Goal: Task Accomplishment & Management: Use online tool/utility

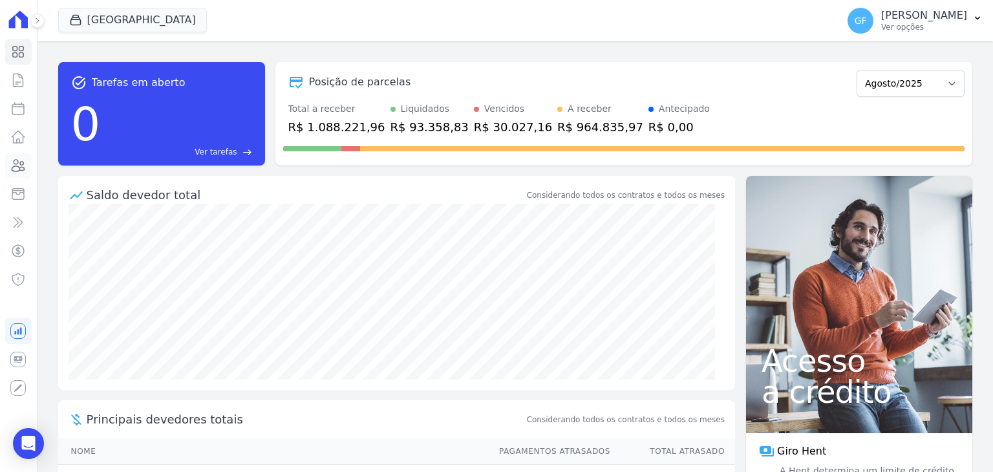
click at [9, 166] on link "Clientes" at bounding box center [18, 166] width 27 height 26
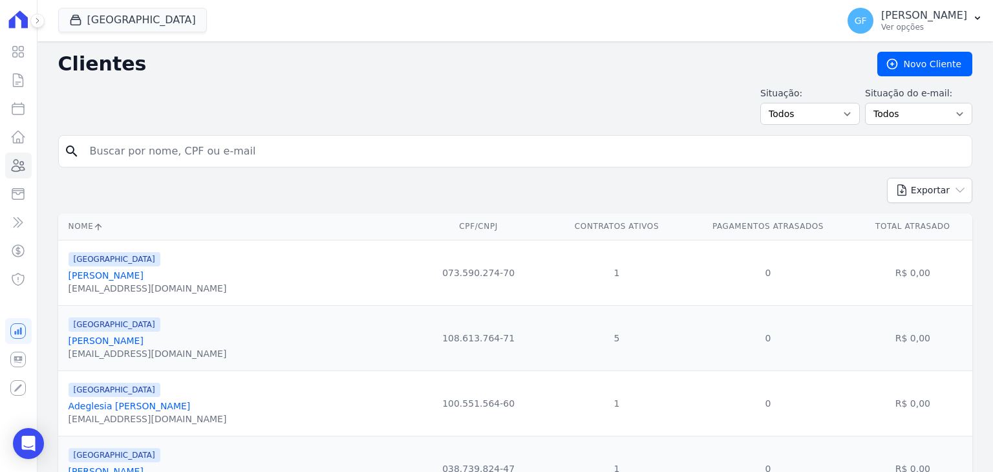
click at [191, 138] on input "search" at bounding box center [524, 151] width 885 height 26
paste input "José Carlos Rodrigues do Nascimento"
type input "José Carlos Rodrigues do Nascimento"
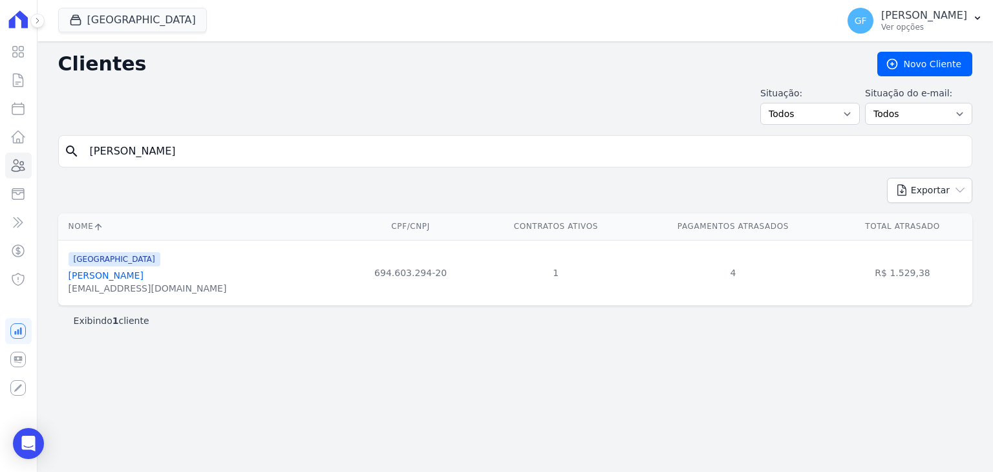
click at [144, 279] on link "José Carlos Rodrigues Do Nascimento" at bounding box center [106, 275] width 75 height 10
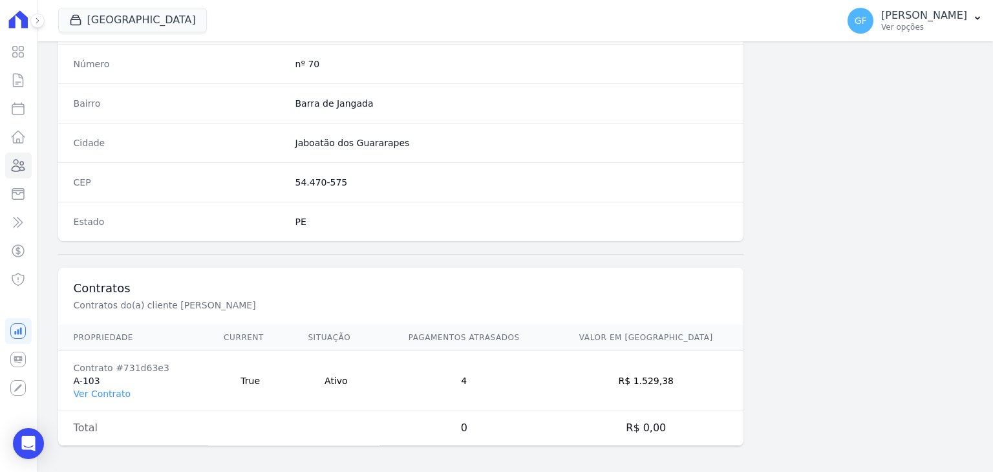
scroll to position [734, 0]
click at [103, 389] on link "Ver Contrato" at bounding box center [102, 392] width 57 height 10
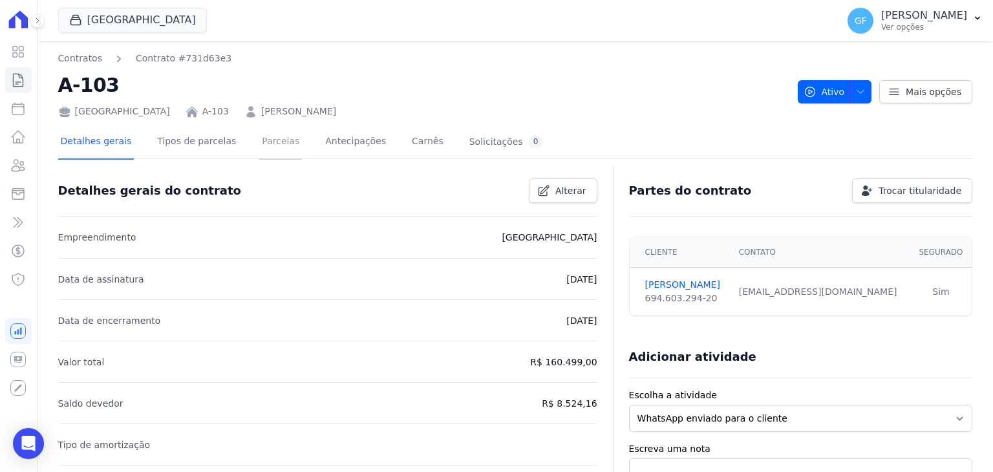
click at [264, 136] on link "Parcelas" at bounding box center [280, 142] width 43 height 34
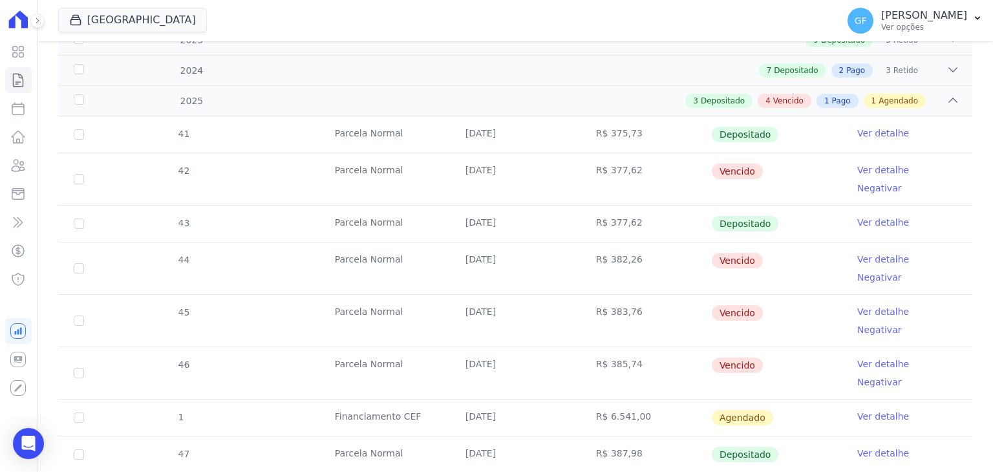
scroll to position [290, 0]
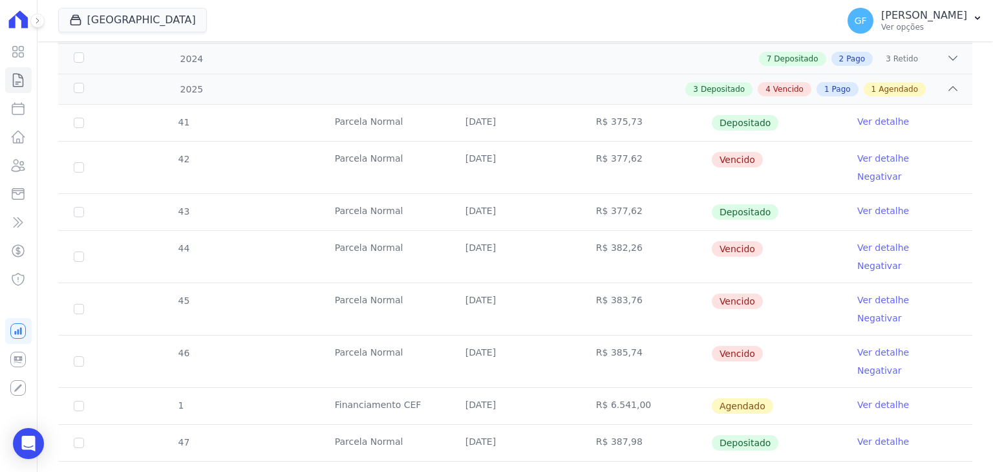
click at [878, 164] on td "Ver detalhe Negativar" at bounding box center [907, 168] width 131 height 52
click at [878, 161] on link "Ver detalhe" at bounding box center [883, 158] width 52 height 13
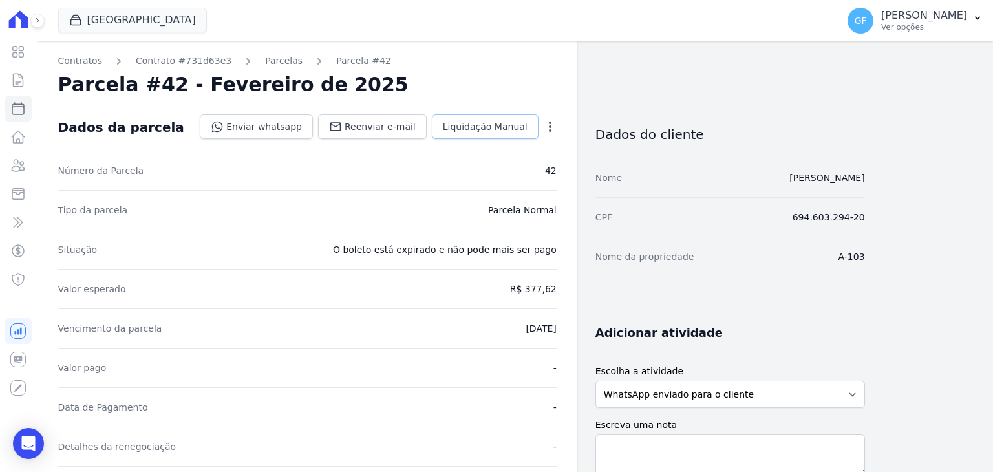
click at [471, 122] on span "Liquidação Manual" at bounding box center [485, 126] width 85 height 13
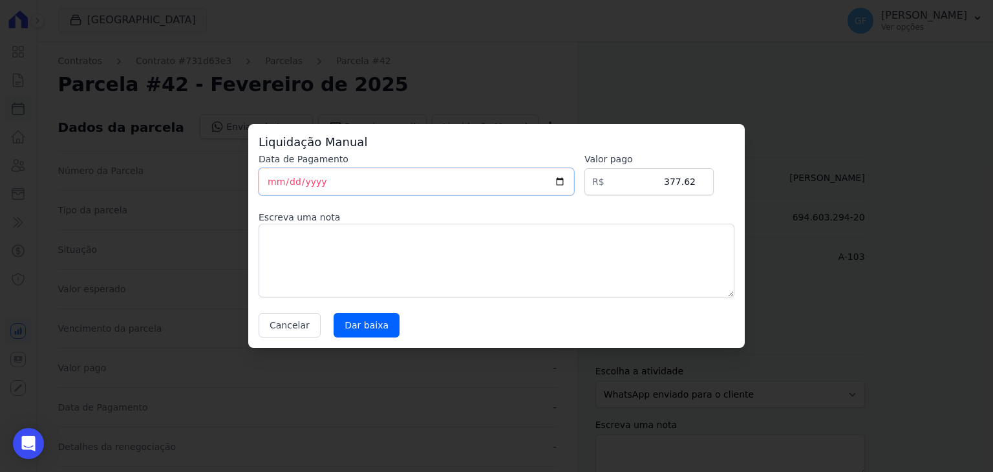
click at [268, 185] on input "2025-08-15" at bounding box center [417, 181] width 316 height 27
type input "2025-08-15"
type input "2025-05-15"
drag, startPoint x: 658, startPoint y: 190, endPoint x: 793, endPoint y: 190, distance: 134.5
click at [793, 190] on div "Liquidação Manual Data de Pagamento 2025-05-15 Valor pago R$ 377.62 Escreva uma…" at bounding box center [496, 236] width 993 height 472
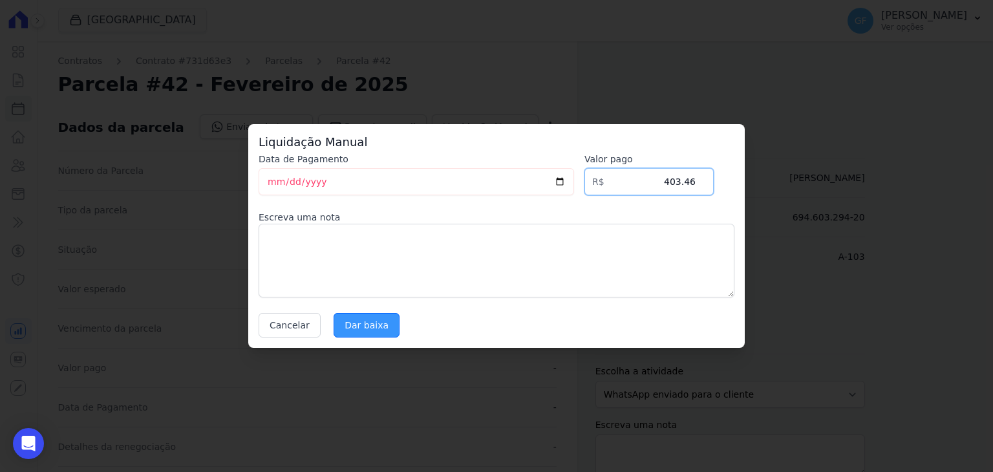
type input "403.46"
click at [361, 327] on input "Dar baixa" at bounding box center [367, 325] width 66 height 25
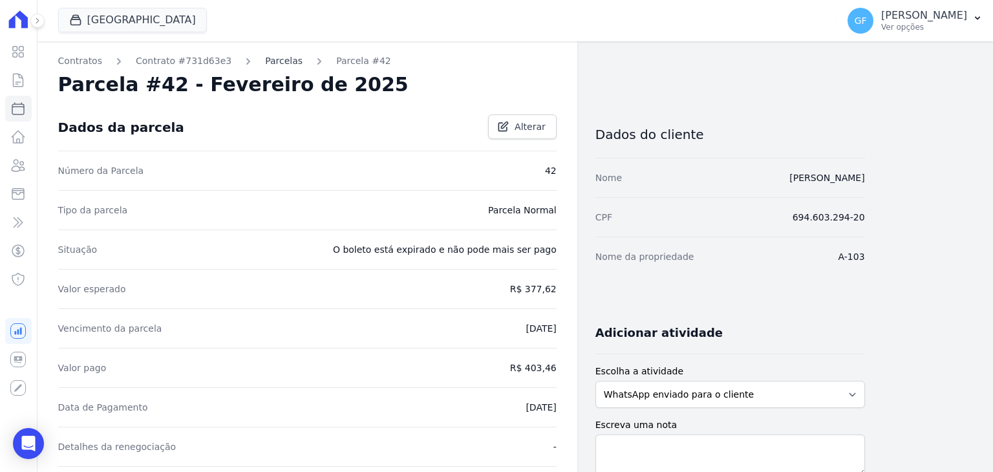
click at [265, 58] on link "Parcelas" at bounding box center [284, 61] width 38 height 14
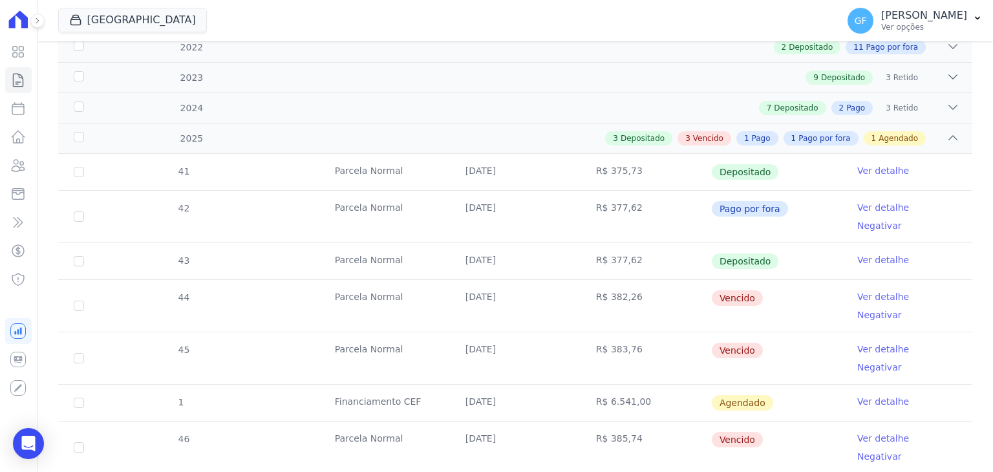
scroll to position [259, 0]
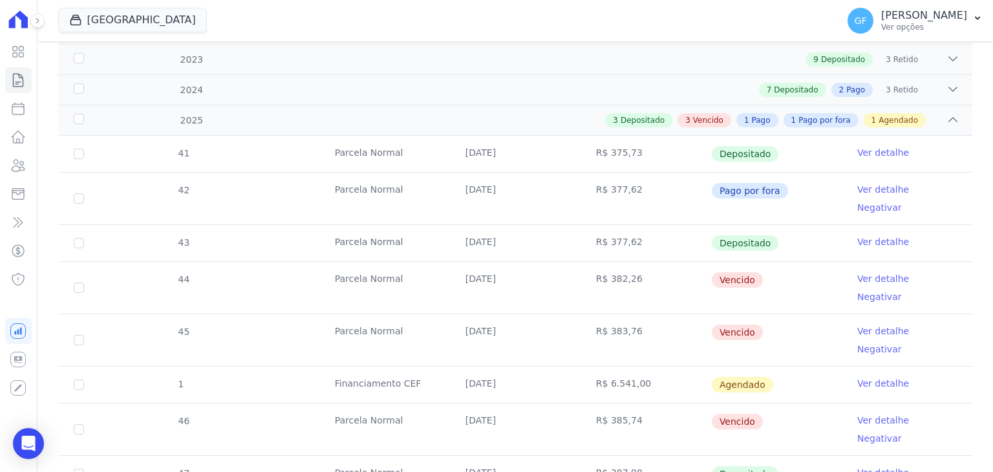
drag, startPoint x: 455, startPoint y: 266, endPoint x: 793, endPoint y: 266, distance: 338.2
click at [793, 266] on tr "44 Parcela Normal 10/04/2025 R$ 382,26 Vencido Ver detalhe Negativar" at bounding box center [515, 287] width 914 height 52
click at [581, 314] on td "R$ 383,76" at bounding box center [646, 340] width 131 height 52
click at [857, 272] on link "Ver detalhe" at bounding box center [883, 278] width 52 height 13
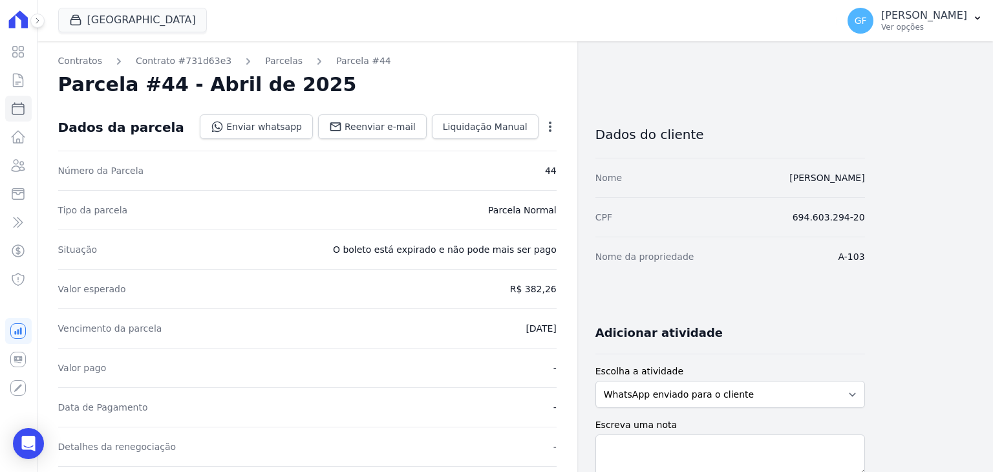
click at [555, 125] on icon "button" at bounding box center [550, 126] width 13 height 13
click at [429, 230] on div "Situação O boleto está expirado e não pode mais ser pago" at bounding box center [307, 249] width 499 height 39
click at [32, 453] on div "Open Intercom Messenger" at bounding box center [29, 444] width 34 height 34
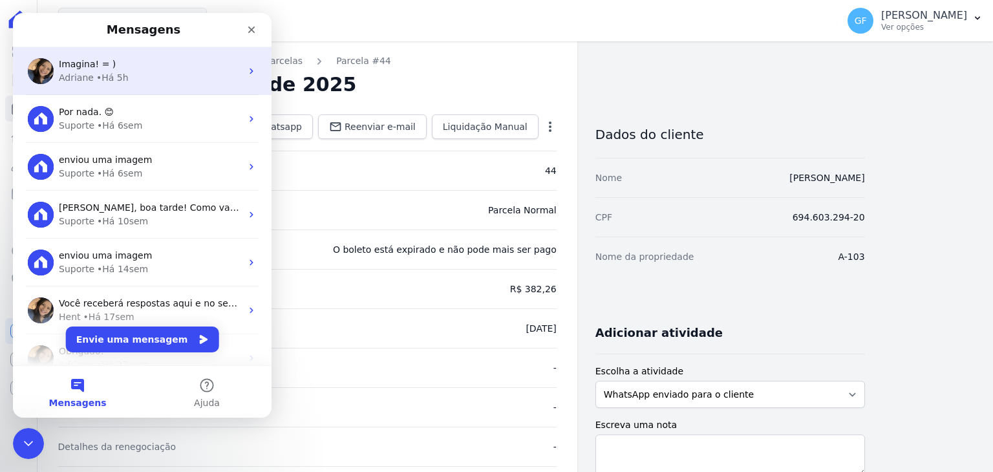
click at [132, 78] on div "Adriane • Há 5h" at bounding box center [150, 78] width 182 height 14
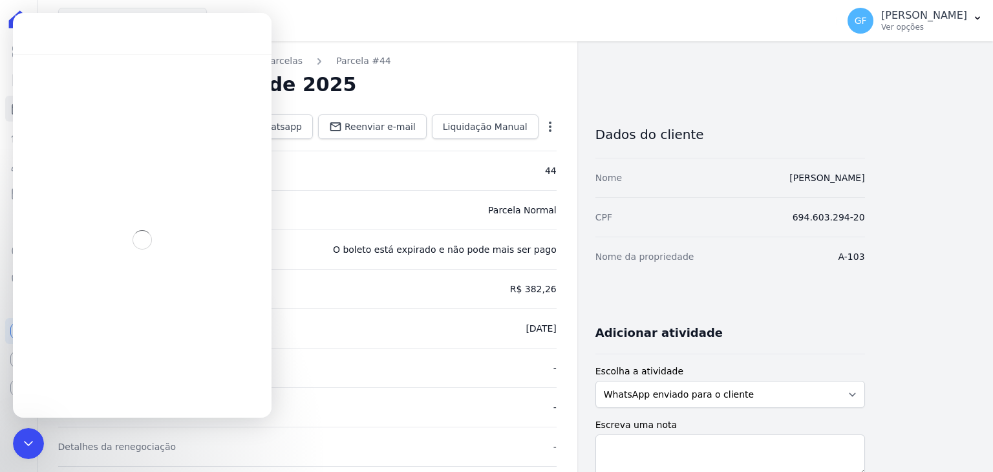
click at [132, 78] on div "Messenger da Intercom" at bounding box center [142, 239] width 259 height 371
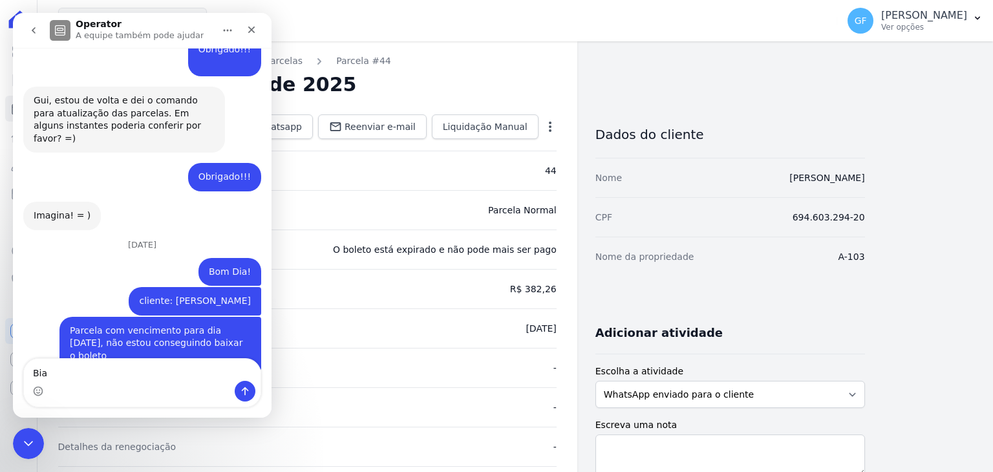
scroll to position [10074, 0]
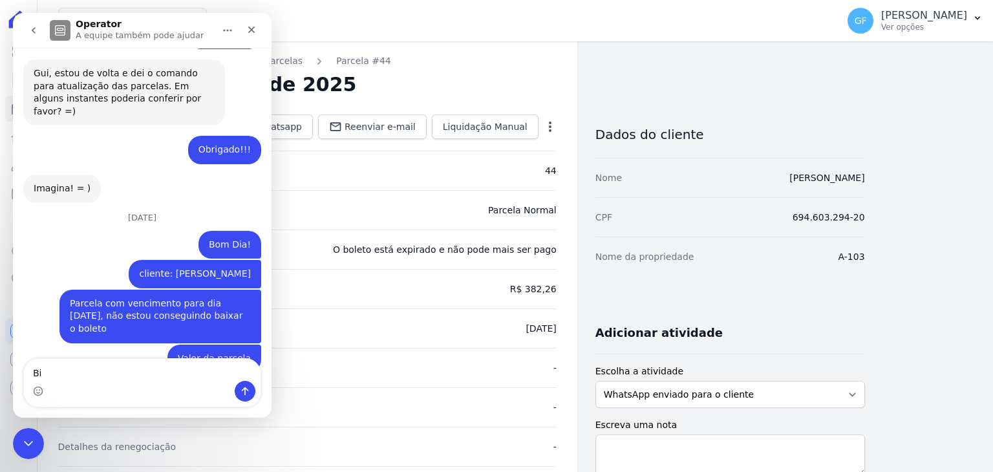
type textarea "B"
type textarea "Boa tarde!"
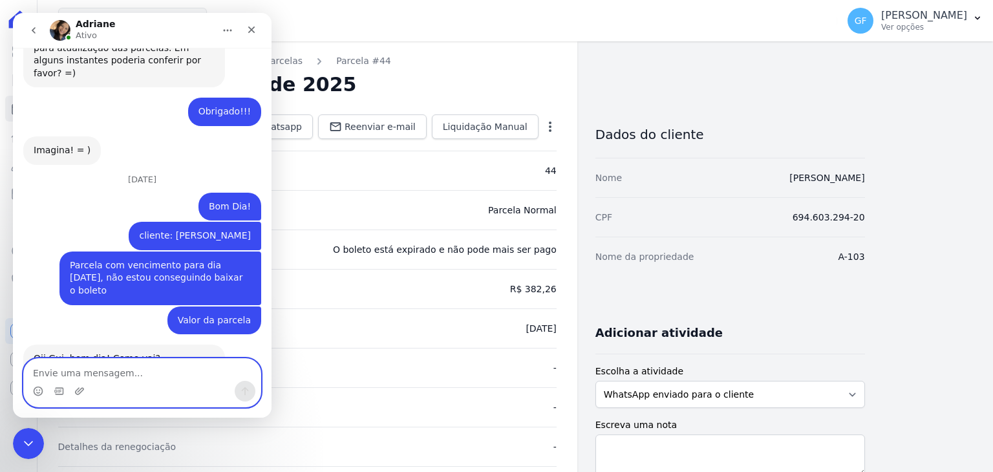
scroll to position [10141, 0]
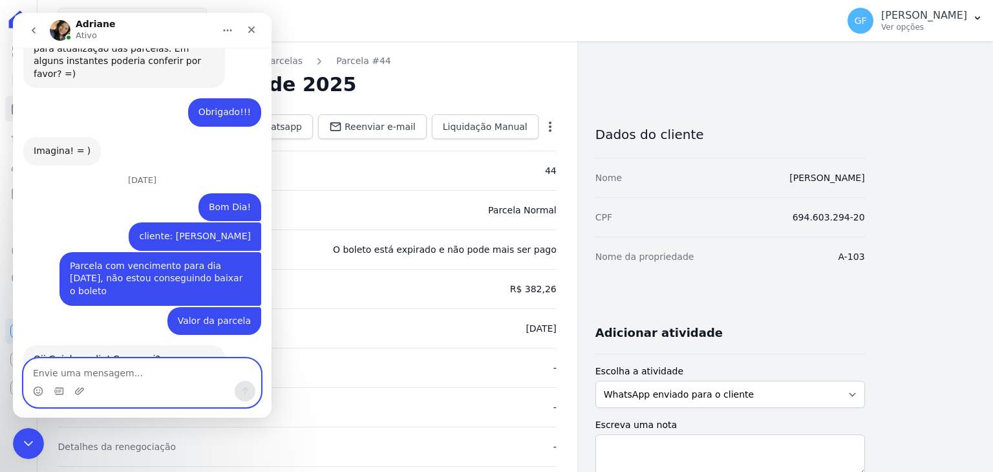
click at [46, 373] on textarea "Envie uma mensagem..." at bounding box center [142, 370] width 237 height 22
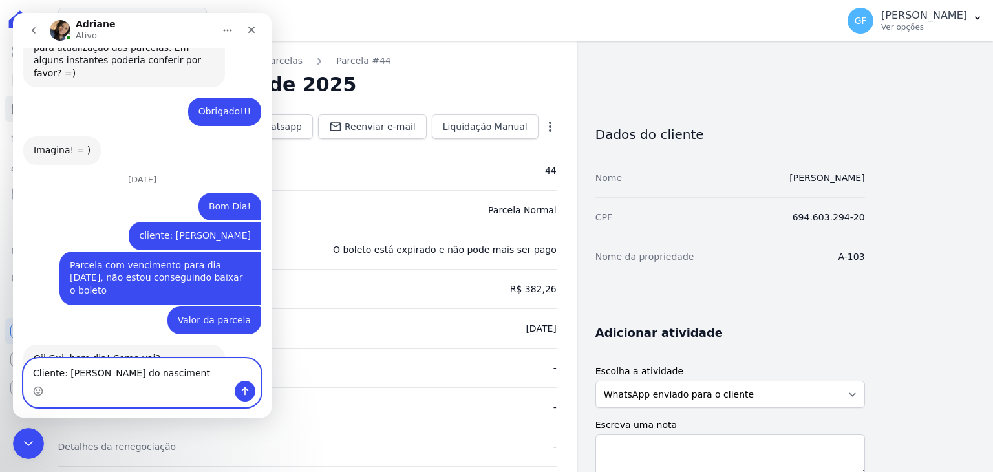
type textarea "Cliente: Jose carlos rodrigues do nascimento"
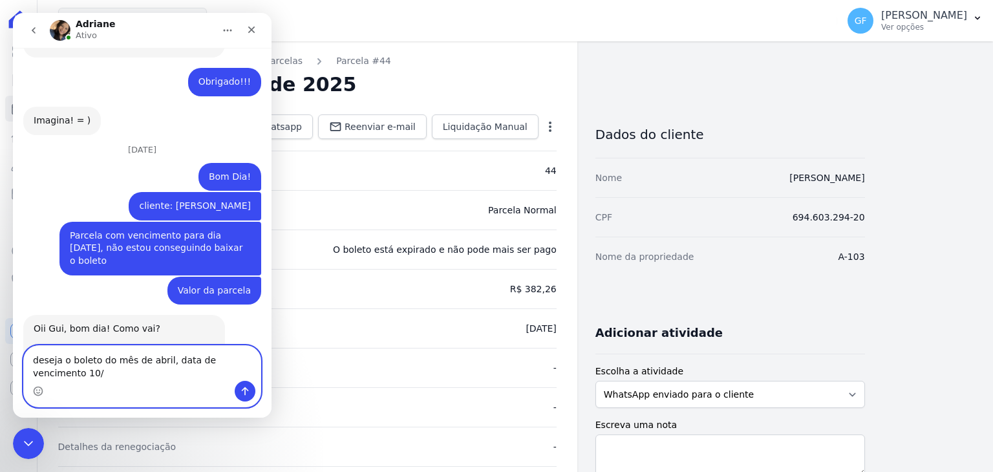
scroll to position [10185, 0]
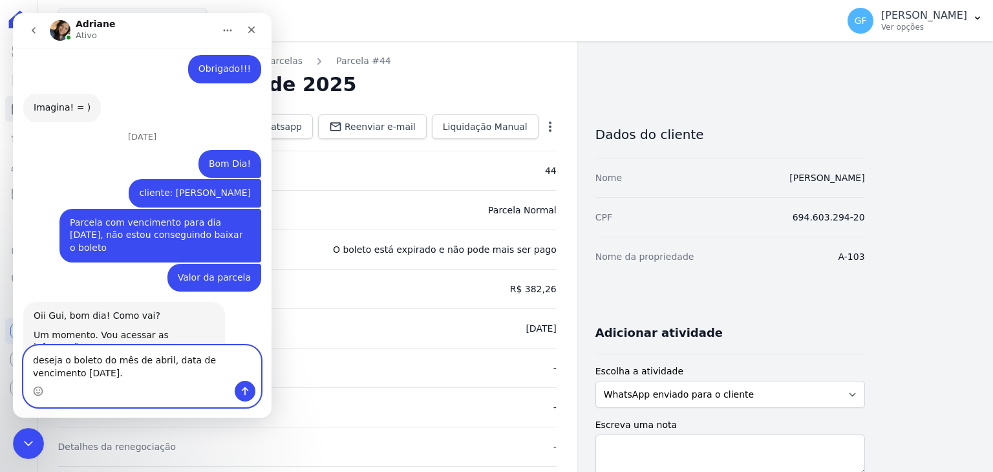
type textarea "deseja o boleto do mês de abril, data de vencimento 10/04/2025."
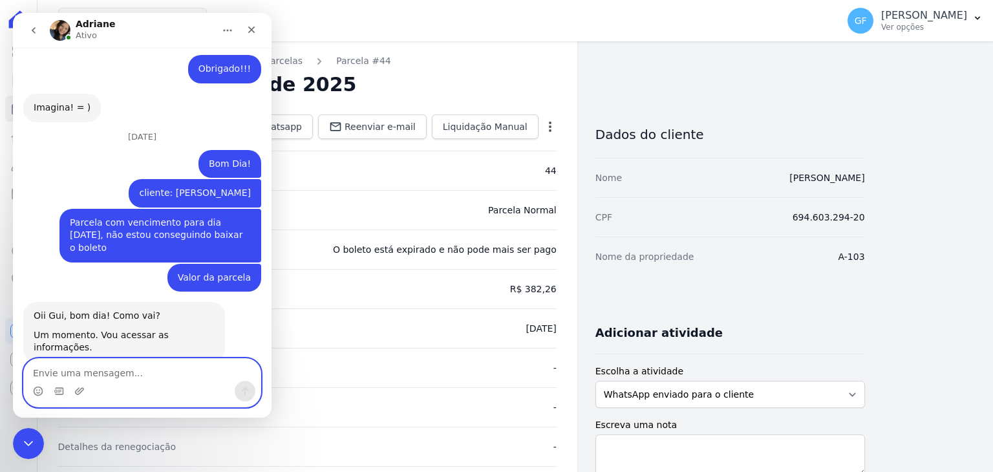
scroll to position [10214, 0]
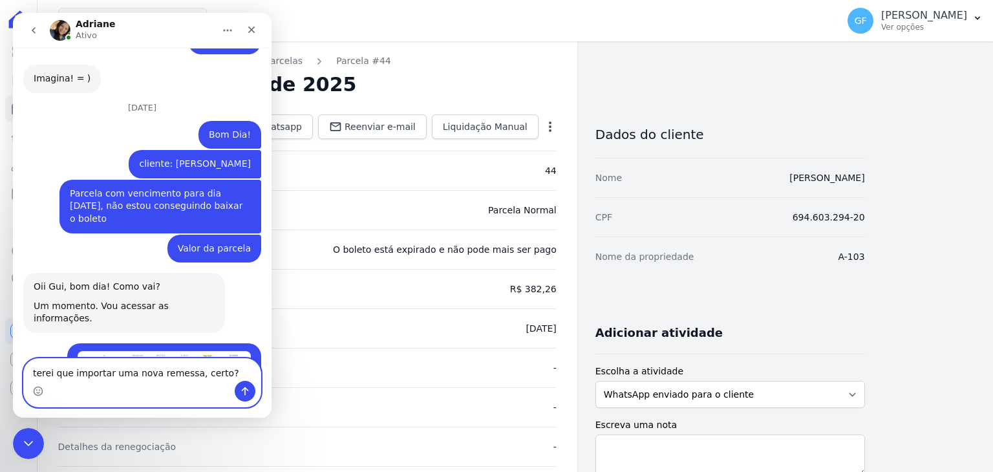
type textarea "terei que importar uma nova remessa, certo?"
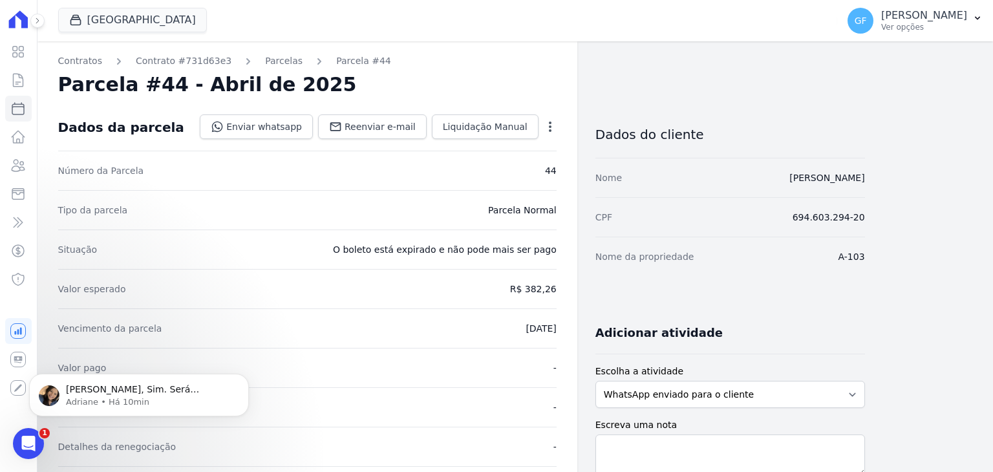
scroll to position [10360, 0]
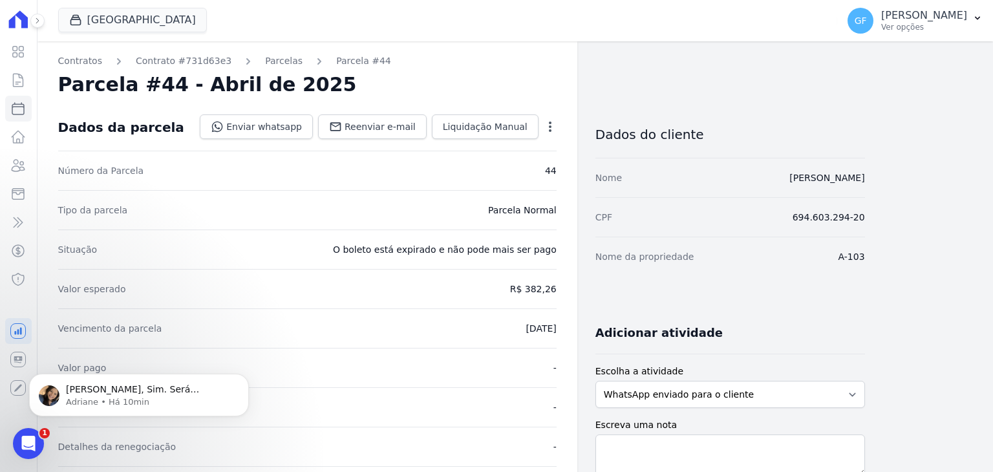
click at [21, 449] on div "Abertura do Messenger da Intercom" at bounding box center [28, 443] width 43 height 43
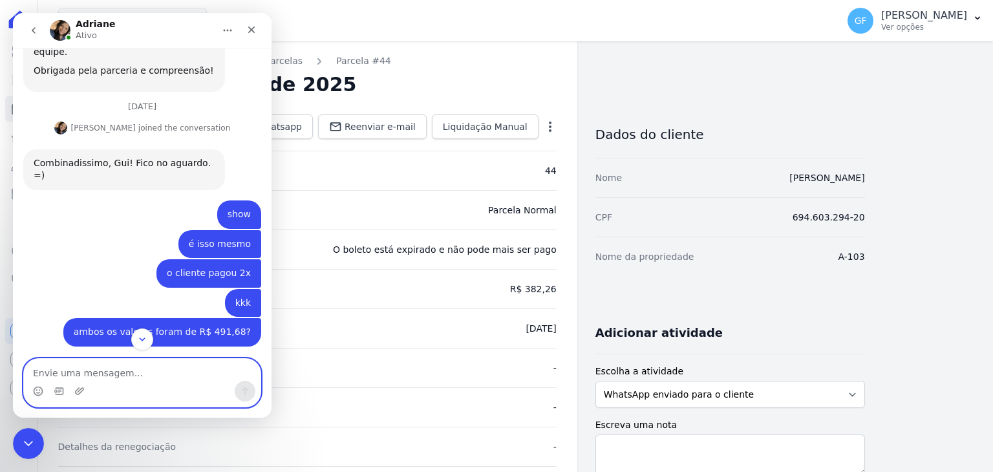
scroll to position [10361, 0]
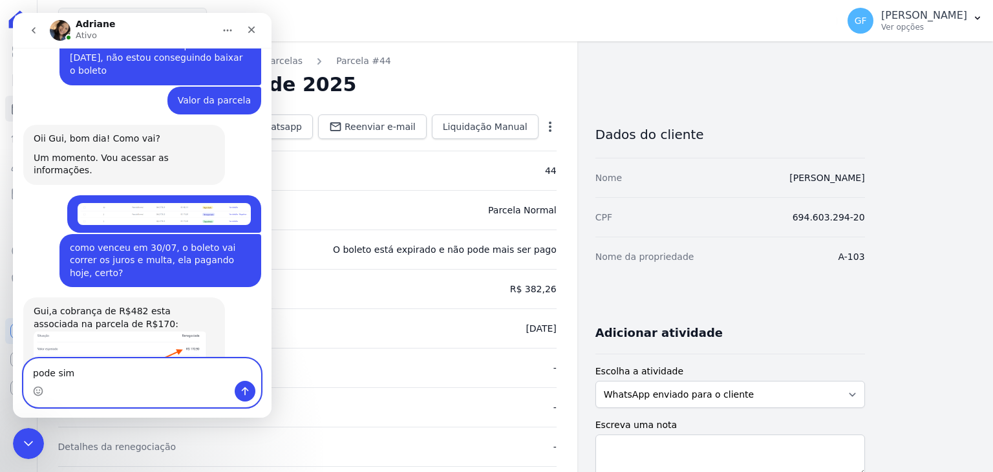
type textarea "pode sim"
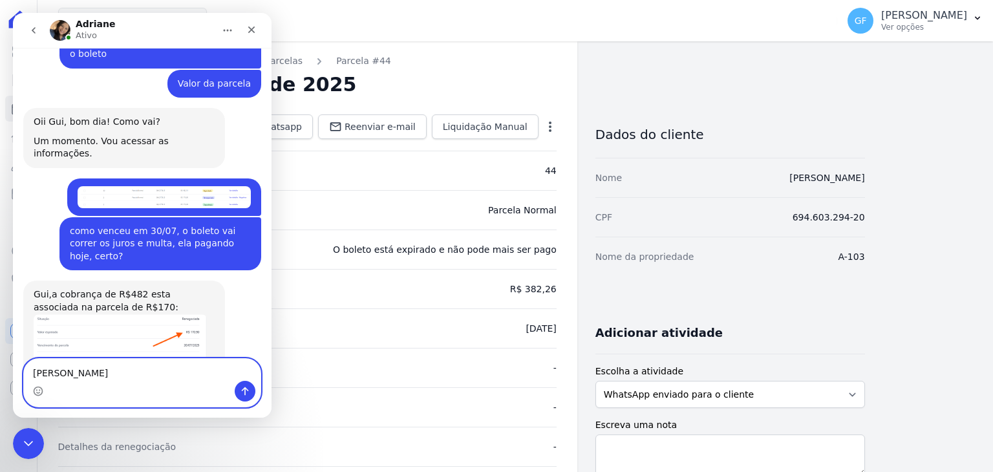
type textarea "irei reimportar"
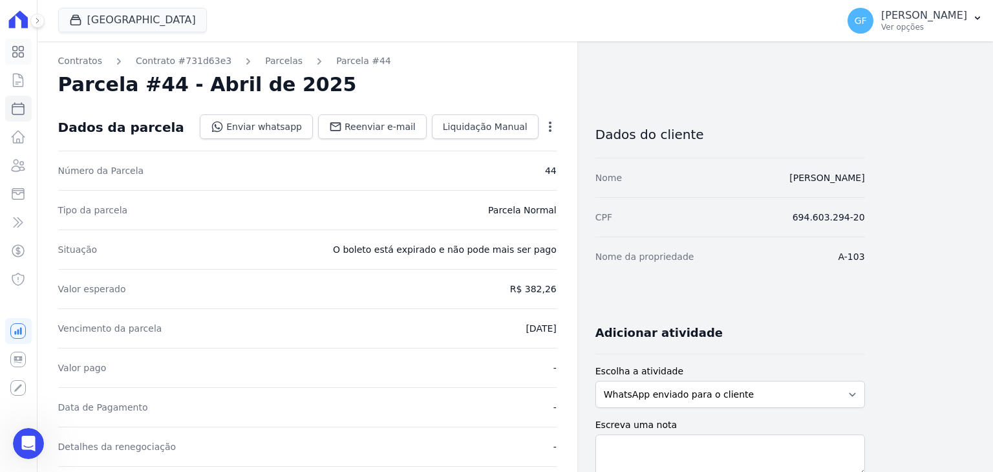
drag, startPoint x: 16, startPoint y: 58, endPoint x: 32, endPoint y: 48, distance: 18.0
click at [16, 58] on icon at bounding box center [18, 52] width 16 height 16
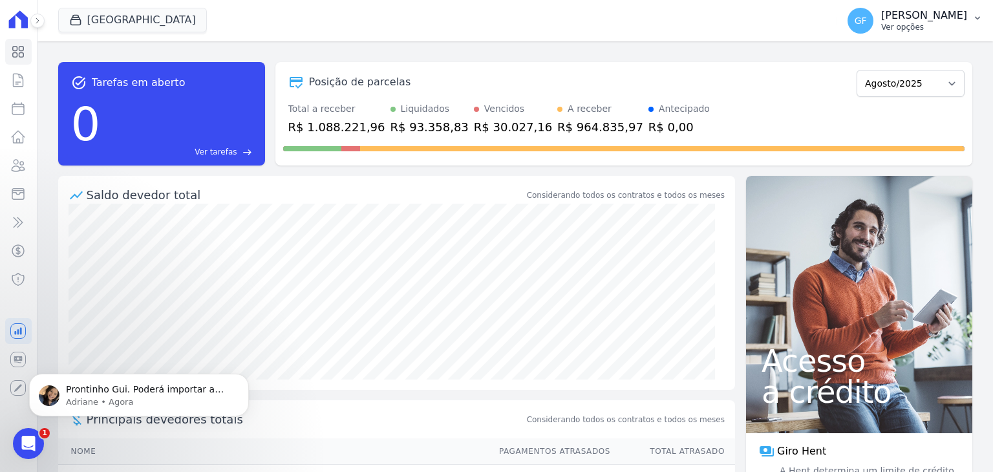
click at [926, 37] on button "GF [PERSON_NAME] Ver opções" at bounding box center [915, 21] width 156 height 36
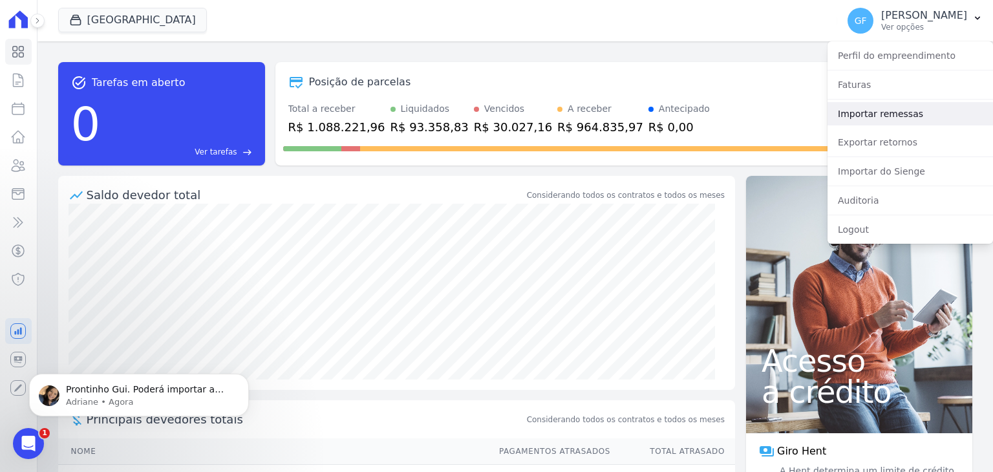
click at [884, 105] on link "Importar remessas" at bounding box center [911, 113] width 166 height 23
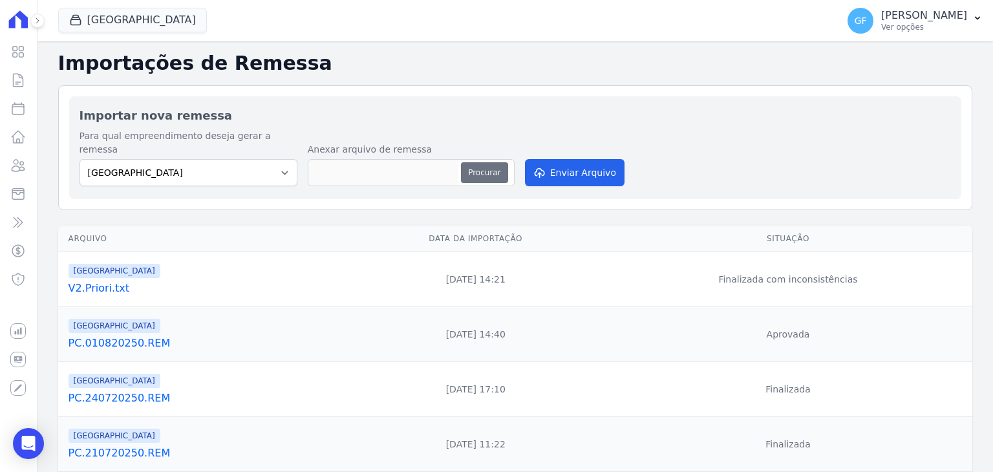
click at [467, 162] on button "Procurar" at bounding box center [484, 172] width 47 height 21
type input "PC.150820250.REM"
click at [580, 166] on button "Enviar Arquivo" at bounding box center [575, 172] width 100 height 27
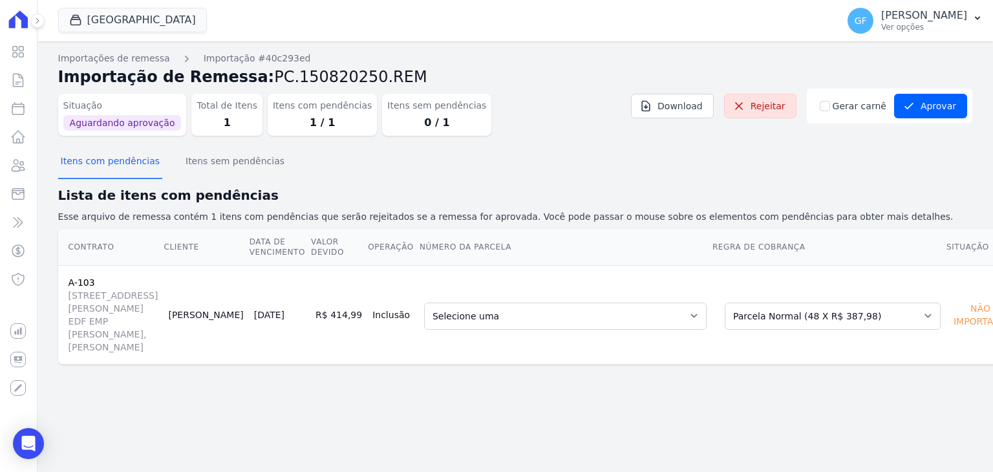
click at [555, 301] on td "Selecione uma 44 - 10/04/2025 - R$ 382,26 - Vencido 45 - 10/05/2025 - R$ 383,76…" at bounding box center [565, 314] width 293 height 99
click at [553, 312] on select "Selecione uma 44 - 10/04/2025 - R$ 382,26 - Vencido 45 - 10/05/2025 - R$ 383,76…" at bounding box center [565, 316] width 283 height 27
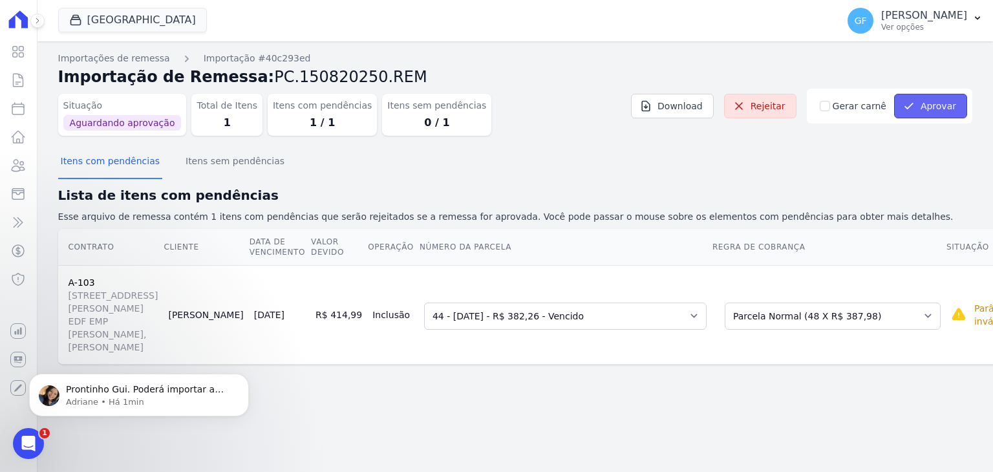
click at [935, 112] on button "Aprovar" at bounding box center [930, 106] width 73 height 25
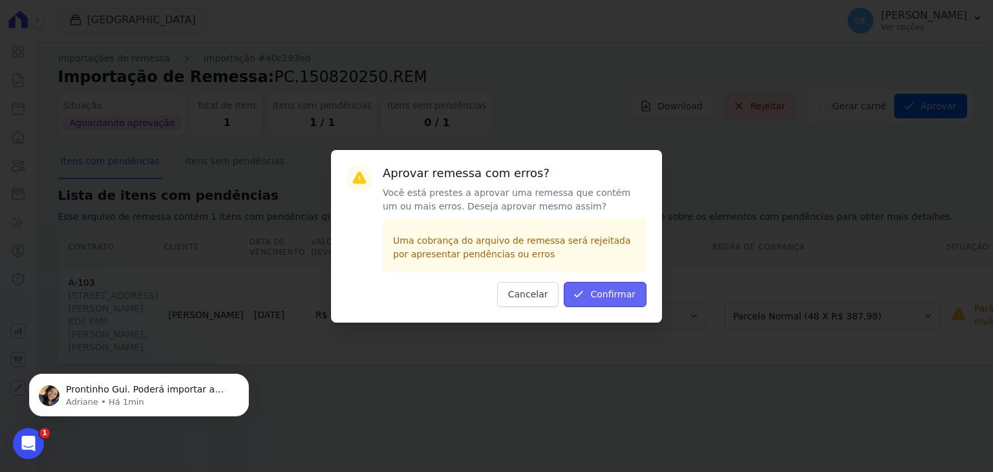
click at [599, 295] on button "Confirmar" at bounding box center [605, 294] width 83 height 25
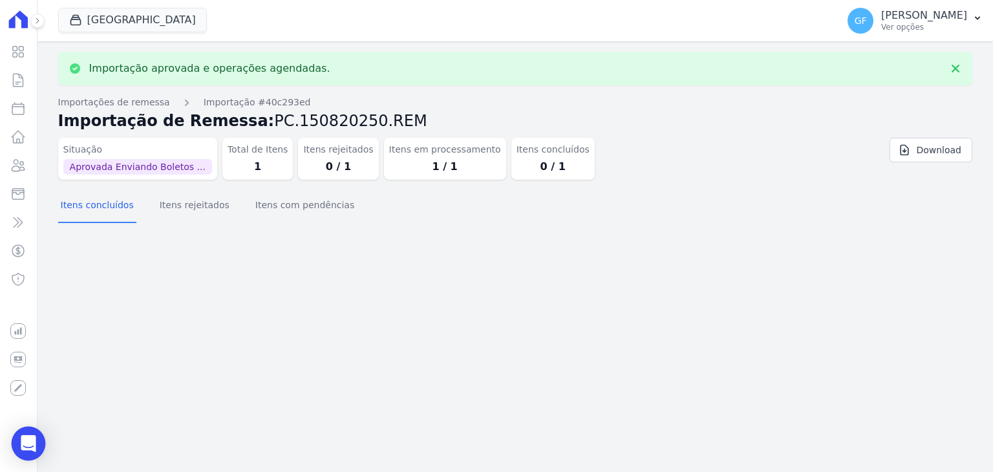
click at [25, 440] on icon "Open Intercom Messenger" at bounding box center [28, 443] width 15 height 17
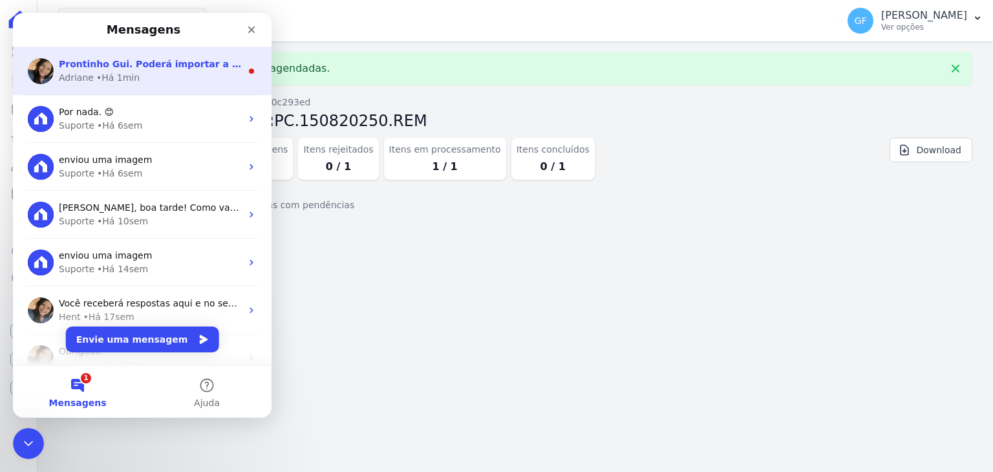
click at [109, 76] on div "• Há 1min" at bounding box center [117, 78] width 43 height 14
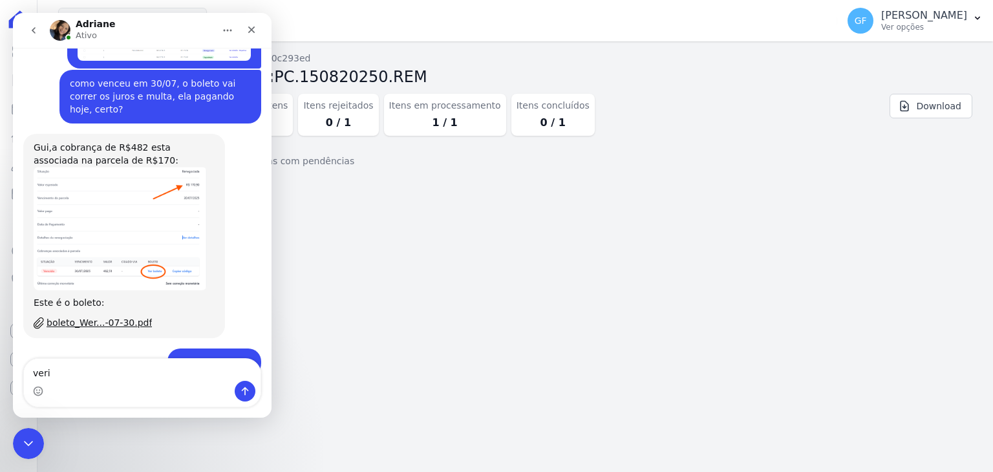
scroll to position [10229, 0]
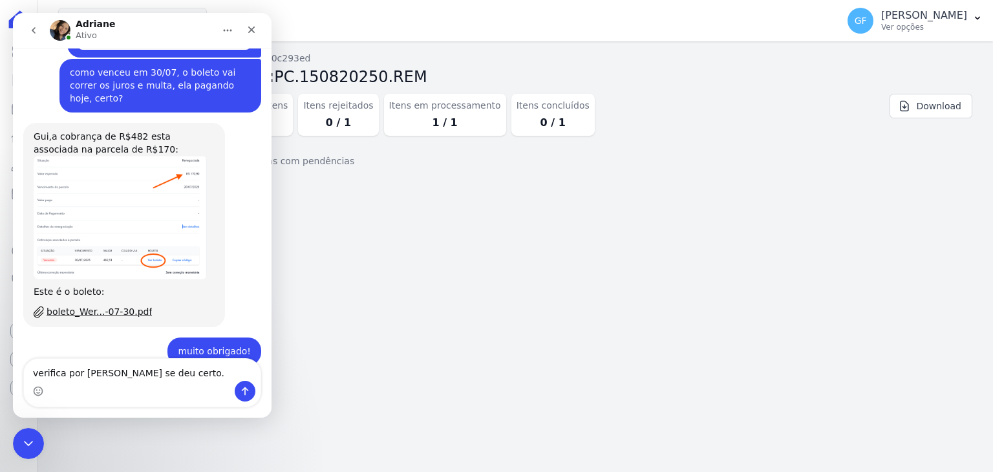
type textarea "verifica por gentileza se deu certo."
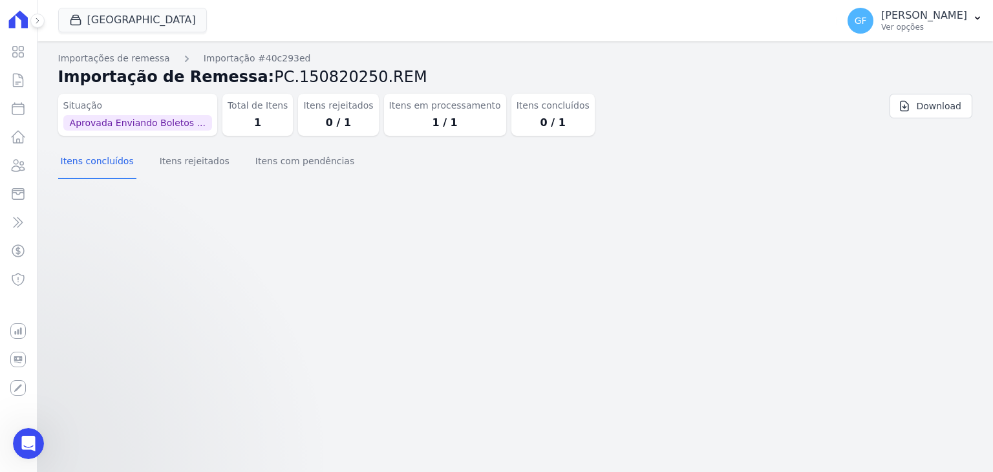
scroll to position [0, 0]
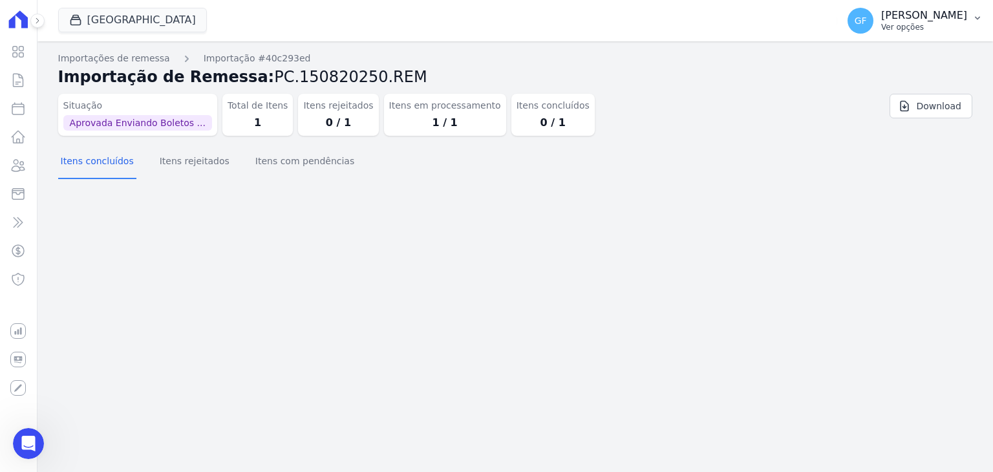
click at [930, 24] on p "Ver opções" at bounding box center [924, 27] width 86 height 10
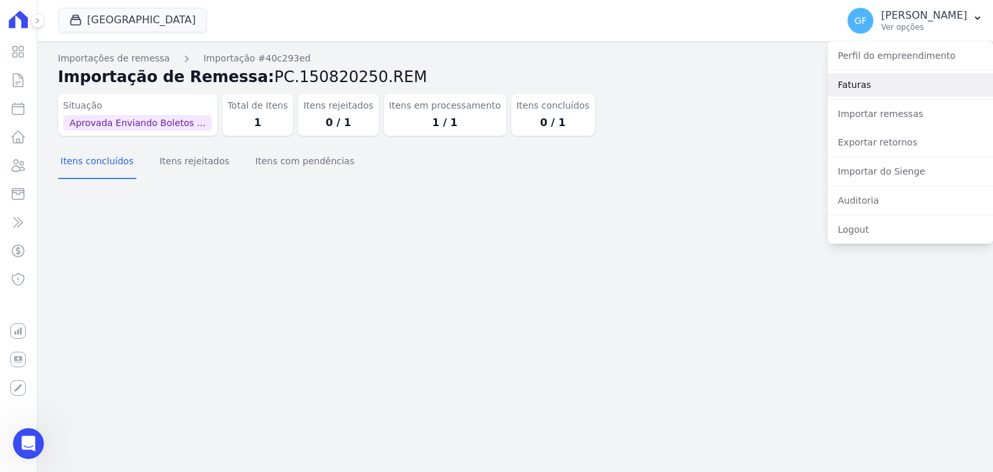
scroll to position [10258, 0]
click at [886, 106] on link "Importar remessas" at bounding box center [911, 113] width 166 height 23
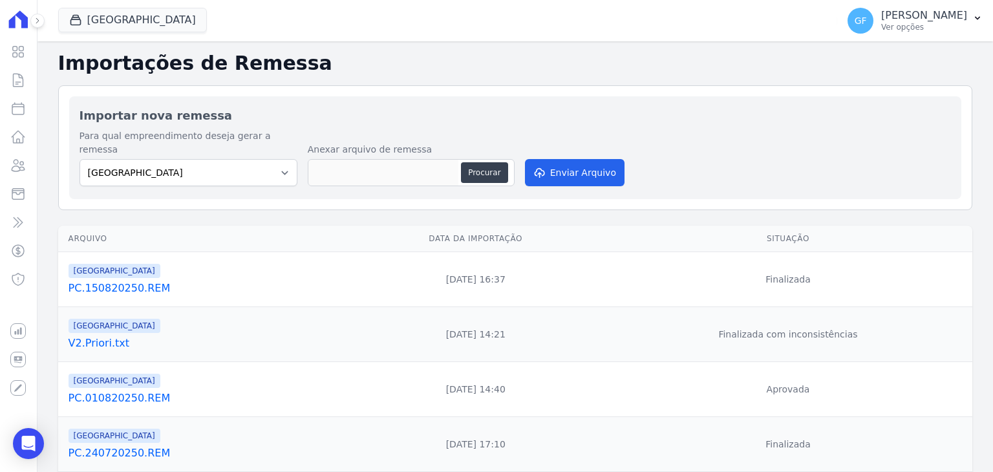
click at [106, 266] on div "Parque Candeias PC.150820250.REM" at bounding box center [206, 280] width 274 height 34
click at [103, 281] on link "PC.150820250.REM" at bounding box center [206, 289] width 274 height 16
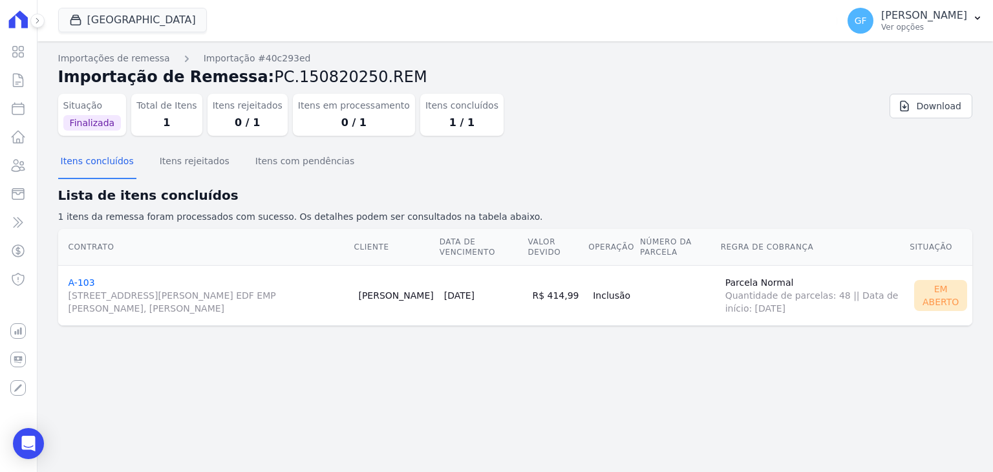
click at [934, 303] on div "Em Aberto" at bounding box center [940, 295] width 53 height 31
click at [8, 166] on link "Clientes" at bounding box center [18, 166] width 27 height 26
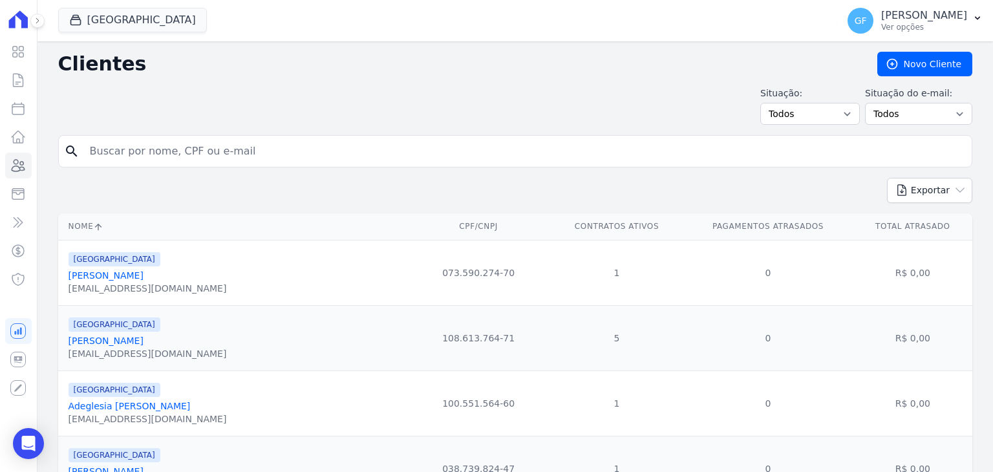
click at [182, 164] on div "search" at bounding box center [515, 151] width 914 height 32
click at [246, 144] on input "search" at bounding box center [524, 151] width 885 height 26
paste input "José Carlos Rodrigues do Nascimento"
type input "José Carlos Rodrigues do Nascimento"
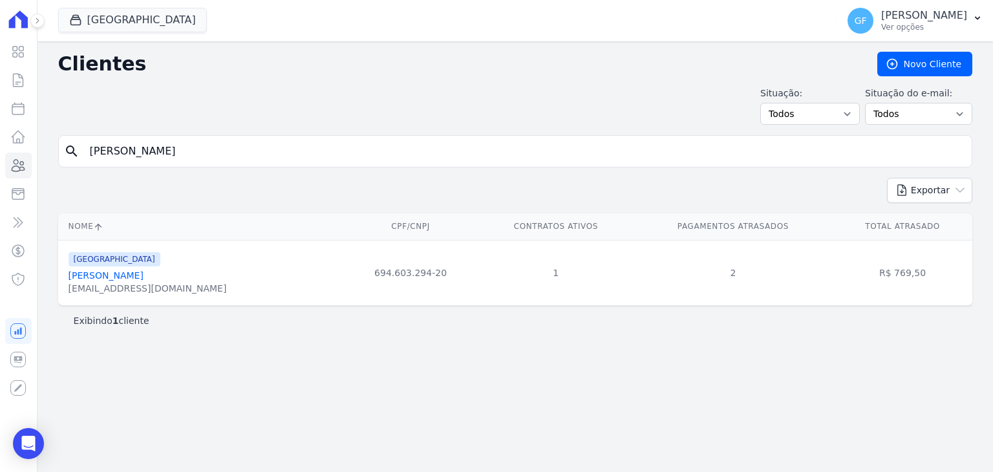
click at [144, 277] on link "José Carlos Rodrigues Do Nascimento" at bounding box center [106, 275] width 75 height 10
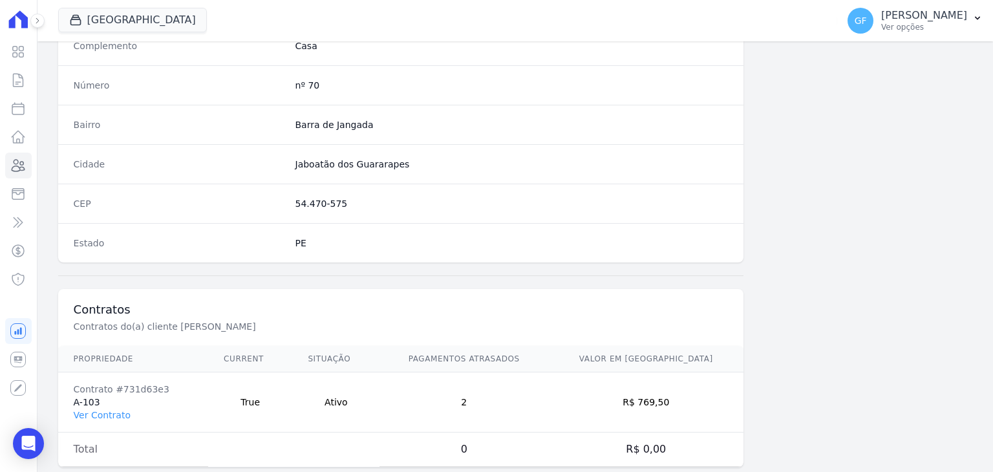
scroll to position [734, 0]
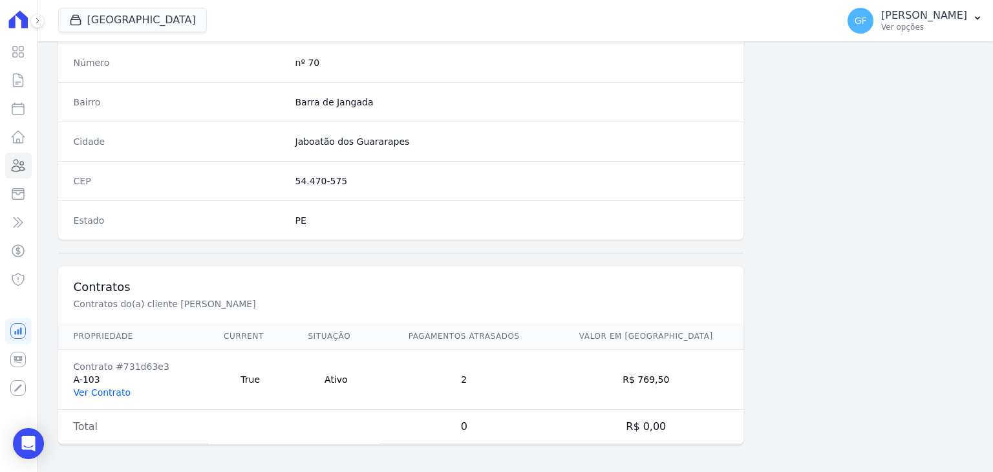
click at [113, 388] on link "Ver Contrato" at bounding box center [102, 392] width 57 height 10
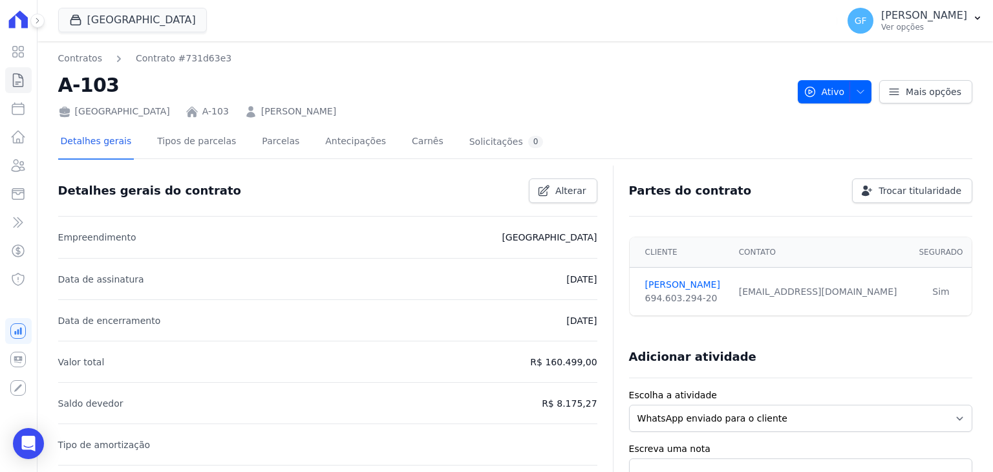
click at [284, 141] on div "Detalhes gerais Tipos de parcelas Parcelas Antecipações Carnês Solicitações 0" at bounding box center [302, 142] width 488 height 34
click at [272, 141] on link "Parcelas" at bounding box center [280, 142] width 43 height 34
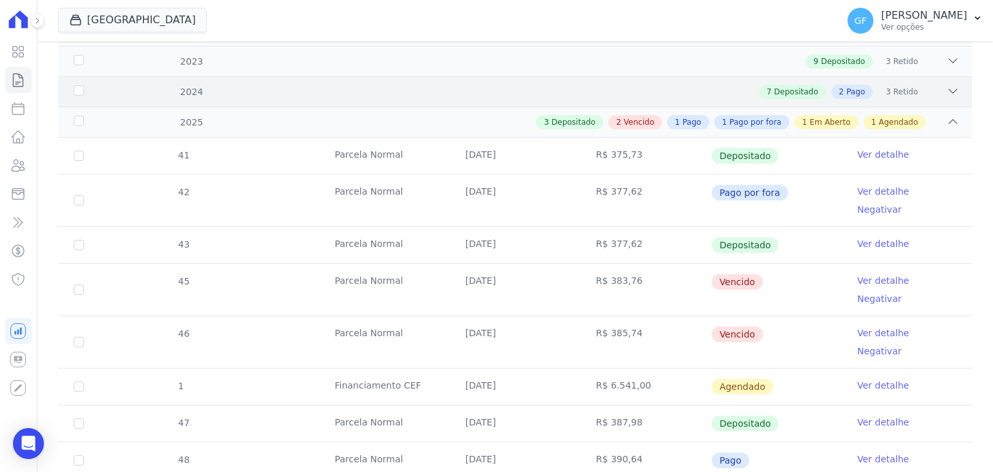
scroll to position [259, 0]
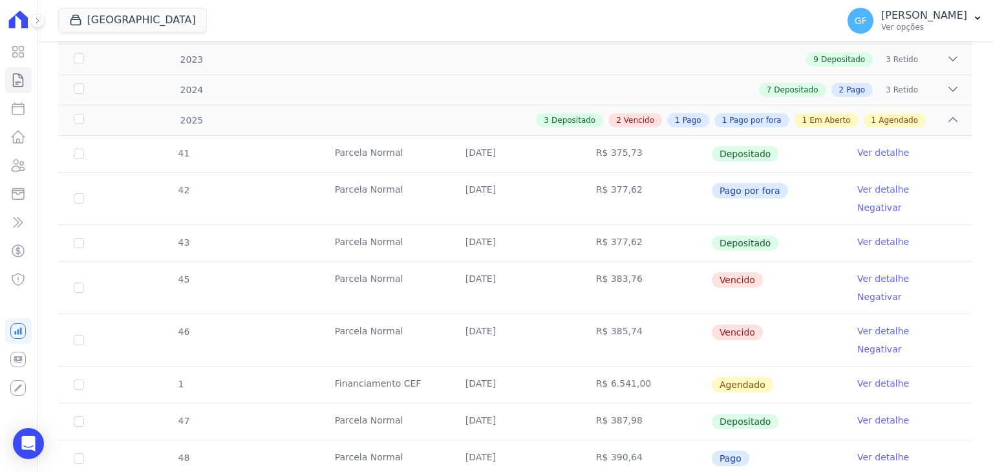
drag, startPoint x: 463, startPoint y: 264, endPoint x: 541, endPoint y: 262, distance: 77.6
click at [541, 262] on td "10/05/2025" at bounding box center [515, 288] width 131 height 52
click at [521, 314] on td "10/06/2025" at bounding box center [515, 340] width 131 height 52
drag, startPoint x: 462, startPoint y: 445, endPoint x: 771, endPoint y: 457, distance: 309.3
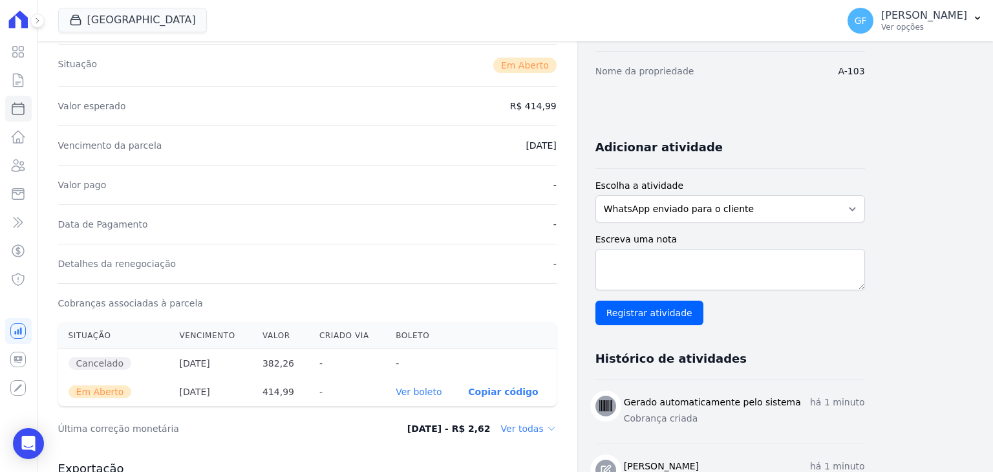
scroll to position [194, 0]
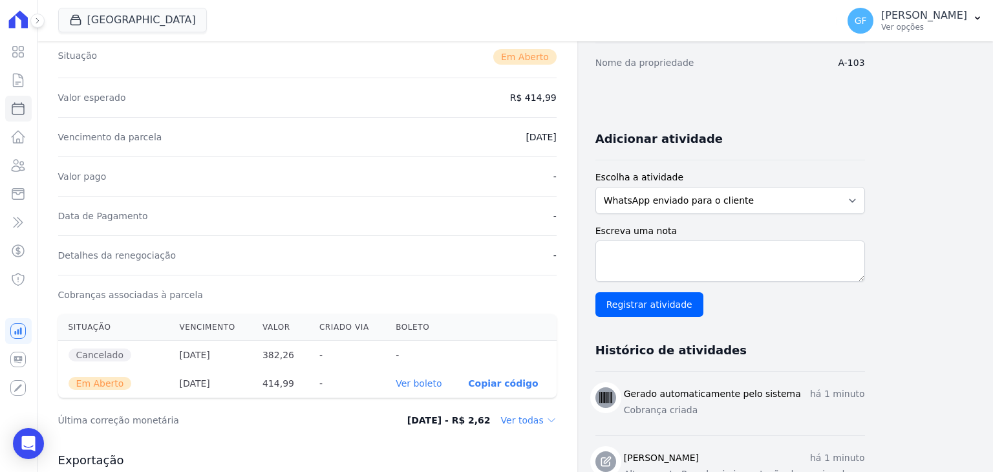
click at [424, 383] on link "Ver boleto" at bounding box center [419, 383] width 46 height 10
click at [21, 450] on div "Open Intercom Messenger" at bounding box center [29, 444] width 34 height 34
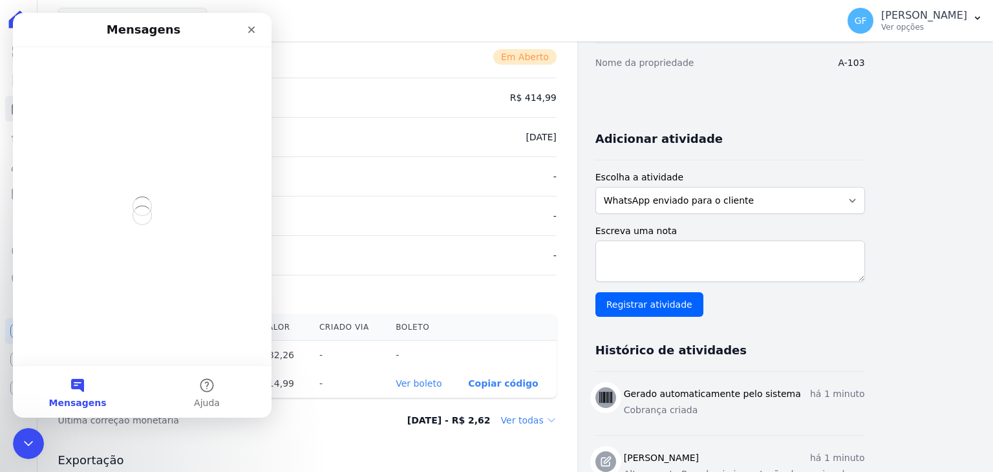
scroll to position [0, 0]
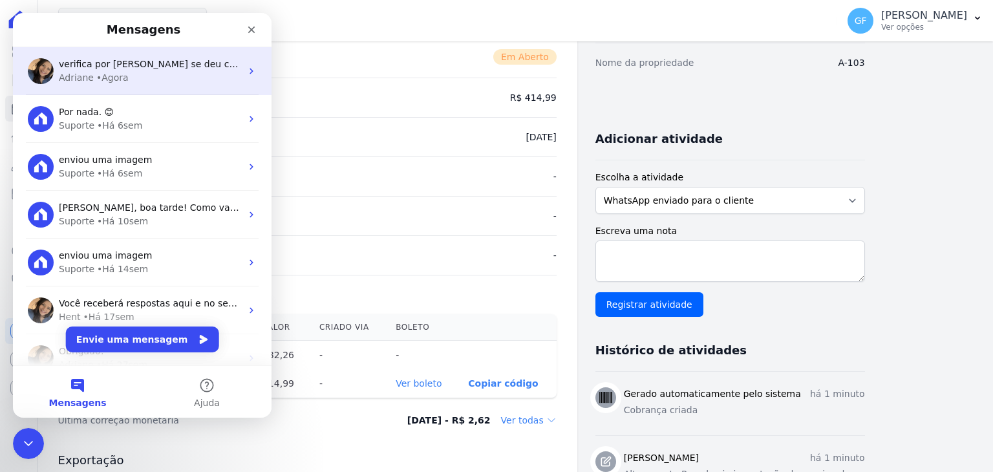
click at [91, 63] on span "verifica por gentileza se deu certo." at bounding box center [154, 64] width 191 height 10
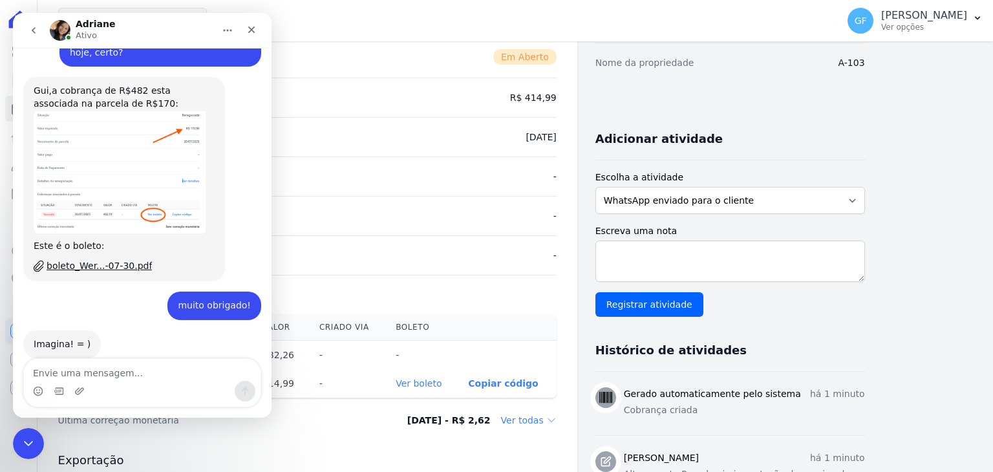
scroll to position [10237, 0]
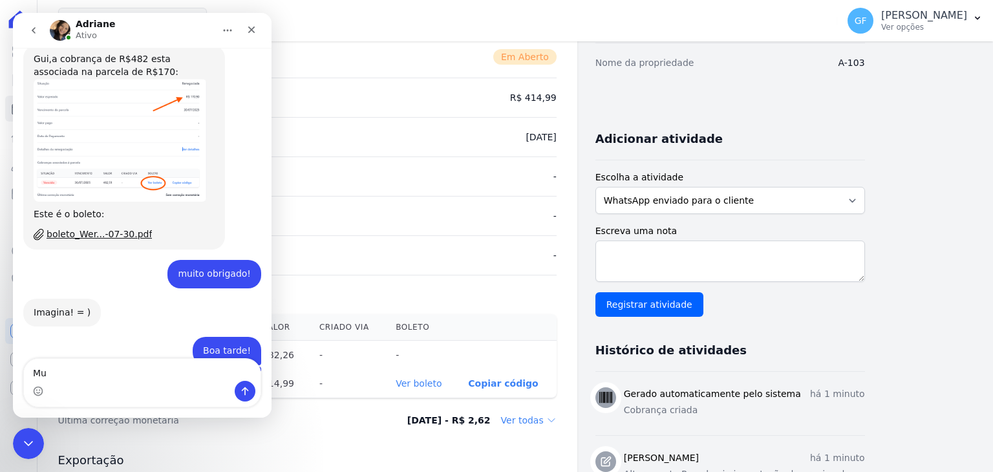
type textarea "M"
type textarea "D"
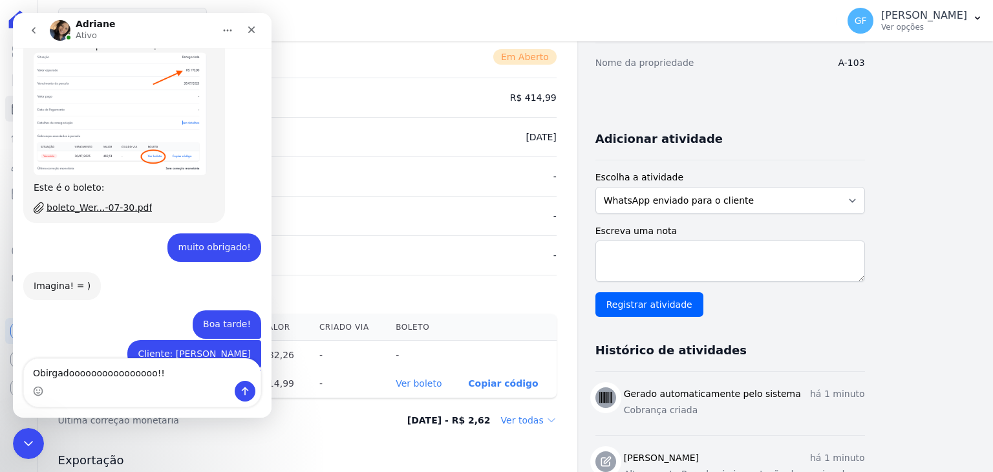
type textarea "Obirgadoooooooooooooooo!!!"
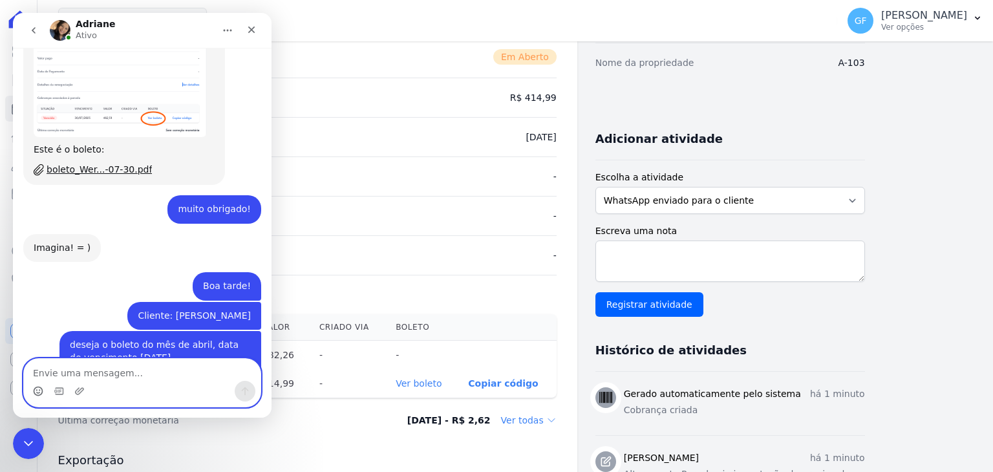
click at [33, 393] on icon "Selecionador de Emoji" at bounding box center [38, 391] width 10 height 10
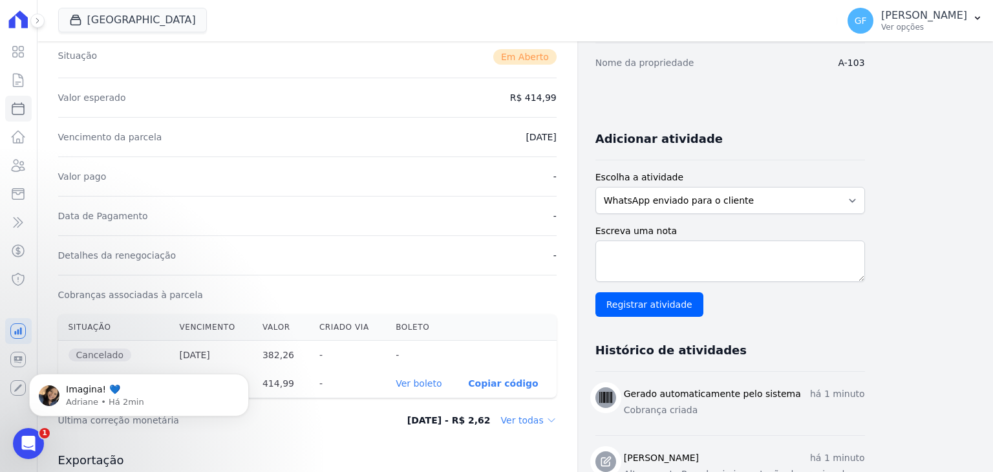
scroll to position [10448, 0]
click at [4, 453] on div "Visão Geral Contratos Parcelas Lotes Clientes Minha Carteira Transferências Cré…" at bounding box center [18, 236] width 37 height 472
click at [27, 444] on icon "Abertura do Messenger da Intercom" at bounding box center [28, 443] width 21 height 21
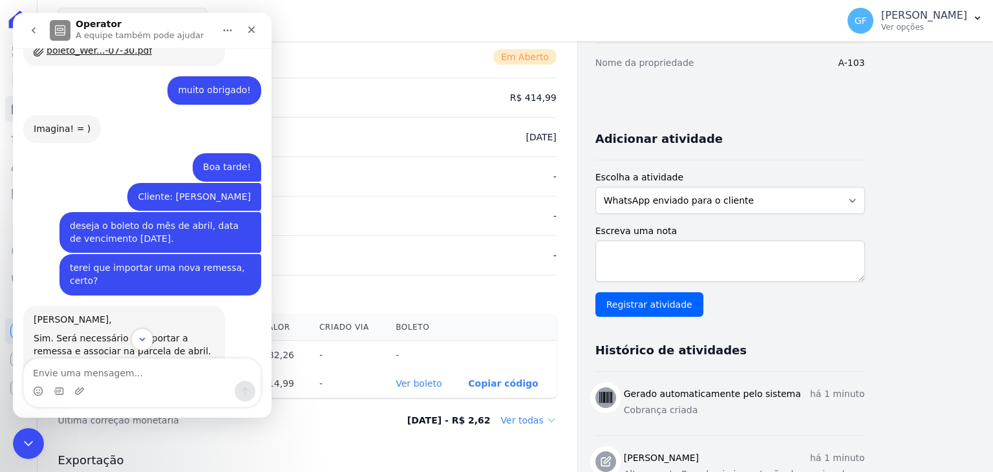
scroll to position [10449, 0]
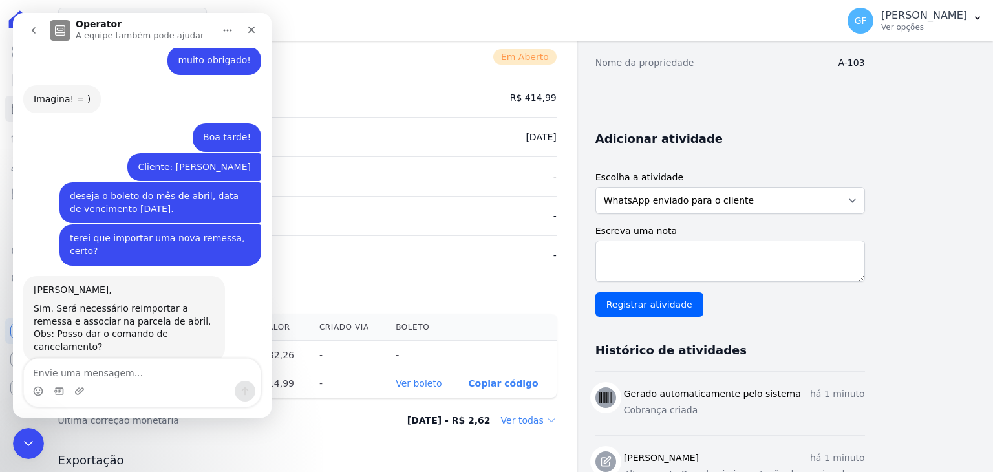
click at [21, 433] on div "Encerramento do Messenger da Intercom" at bounding box center [28, 443] width 31 height 31
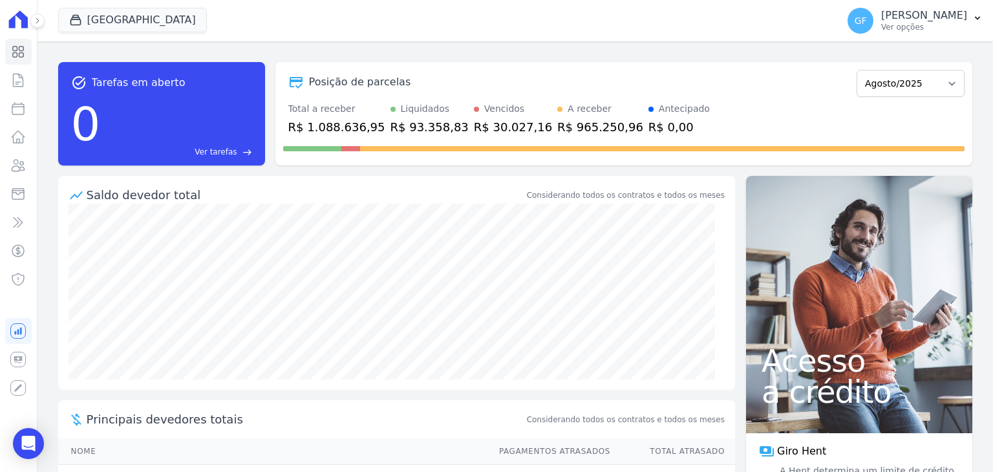
click at [490, 15] on div "Parque Candeias Você possui apenas um empreendimento Aplicar" at bounding box center [445, 20] width 775 height 43
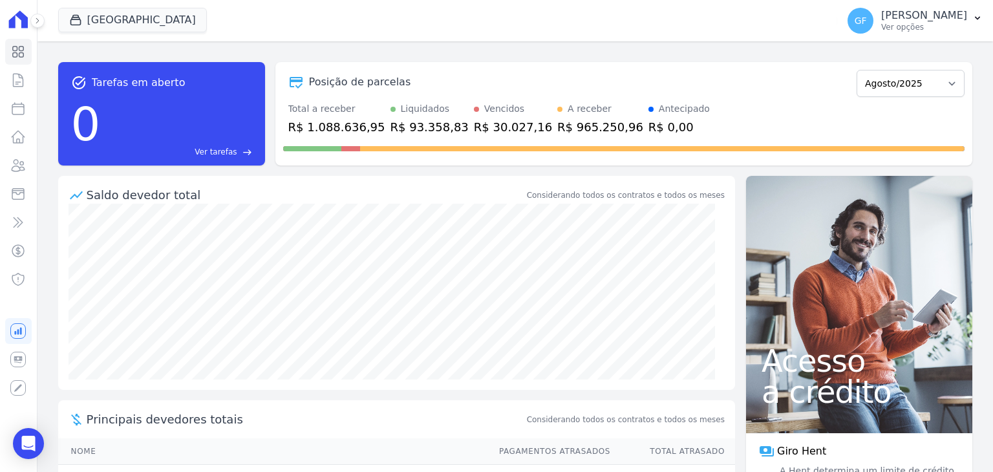
click at [490, 15] on div "Parque Candeias Você possui apenas um empreendimento Aplicar" at bounding box center [445, 20] width 775 height 43
click at [949, 36] on button "GF [PERSON_NAME] Ver opções" at bounding box center [915, 21] width 156 height 36
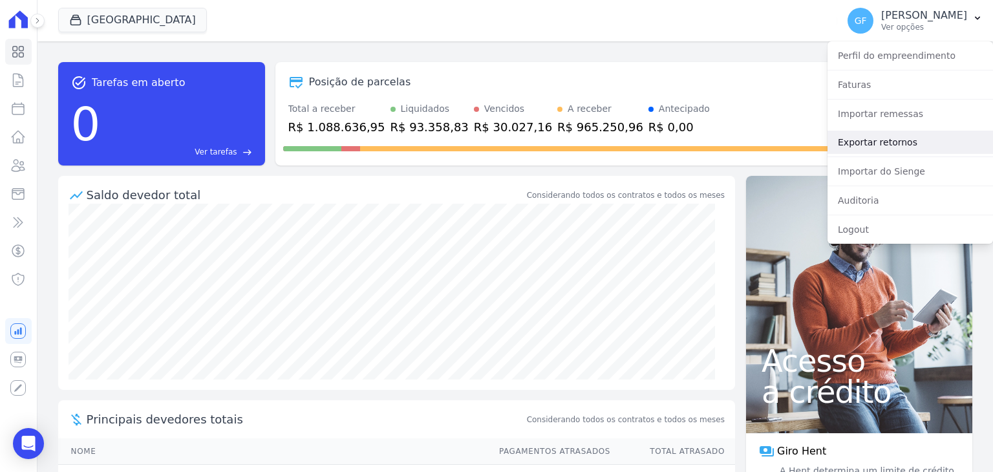
click at [851, 134] on link "Exportar retornos" at bounding box center [911, 142] width 166 height 23
